Goal: Task Accomplishment & Management: Manage account settings

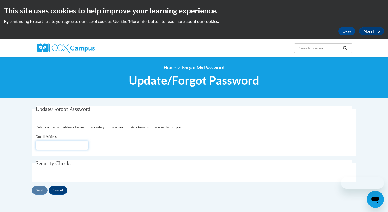
click at [64, 143] on input "Email Address" at bounding box center [62, 145] width 53 height 9
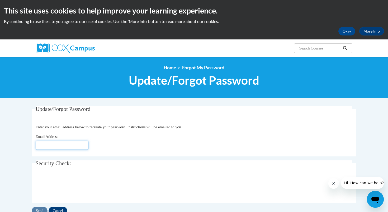
type input "[EMAIL_ADDRESS][DOMAIN_NAME]"
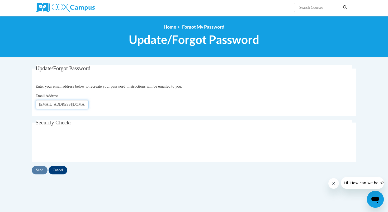
scroll to position [42, 0]
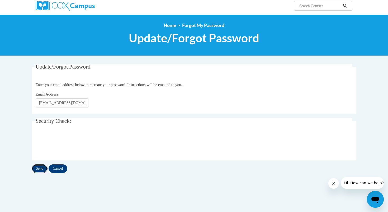
click at [40, 168] on input "Send" at bounding box center [40, 168] width 16 height 8
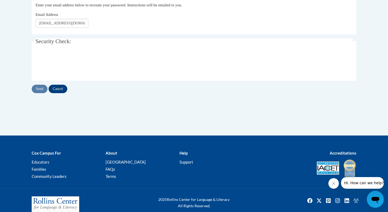
scroll to position [134, 0]
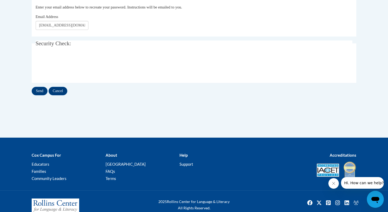
click at [44, 96] on div "Update/Forgot Password Please enter your email address If you have a valid acco…" at bounding box center [194, 39] width 333 height 134
click at [41, 94] on input "Send" at bounding box center [40, 91] width 16 height 8
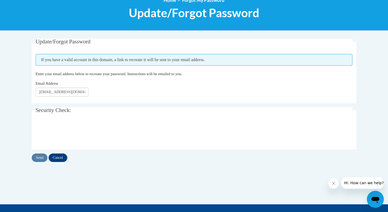
scroll to position [67, 0]
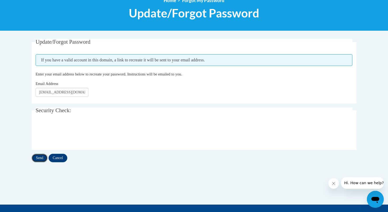
click at [39, 154] on input "Send" at bounding box center [40, 157] width 16 height 8
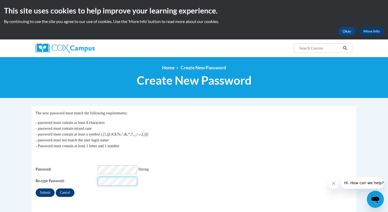
click at [36, 188] on input "Submit" at bounding box center [45, 192] width 19 height 8
click at [44, 188] on input "Submit" at bounding box center [45, 192] width 19 height 8
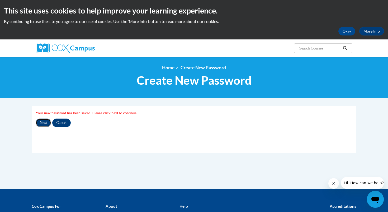
click at [48, 124] on input "Next" at bounding box center [44, 122] width 16 height 8
